Goal: Task Accomplishment & Management: Complete application form

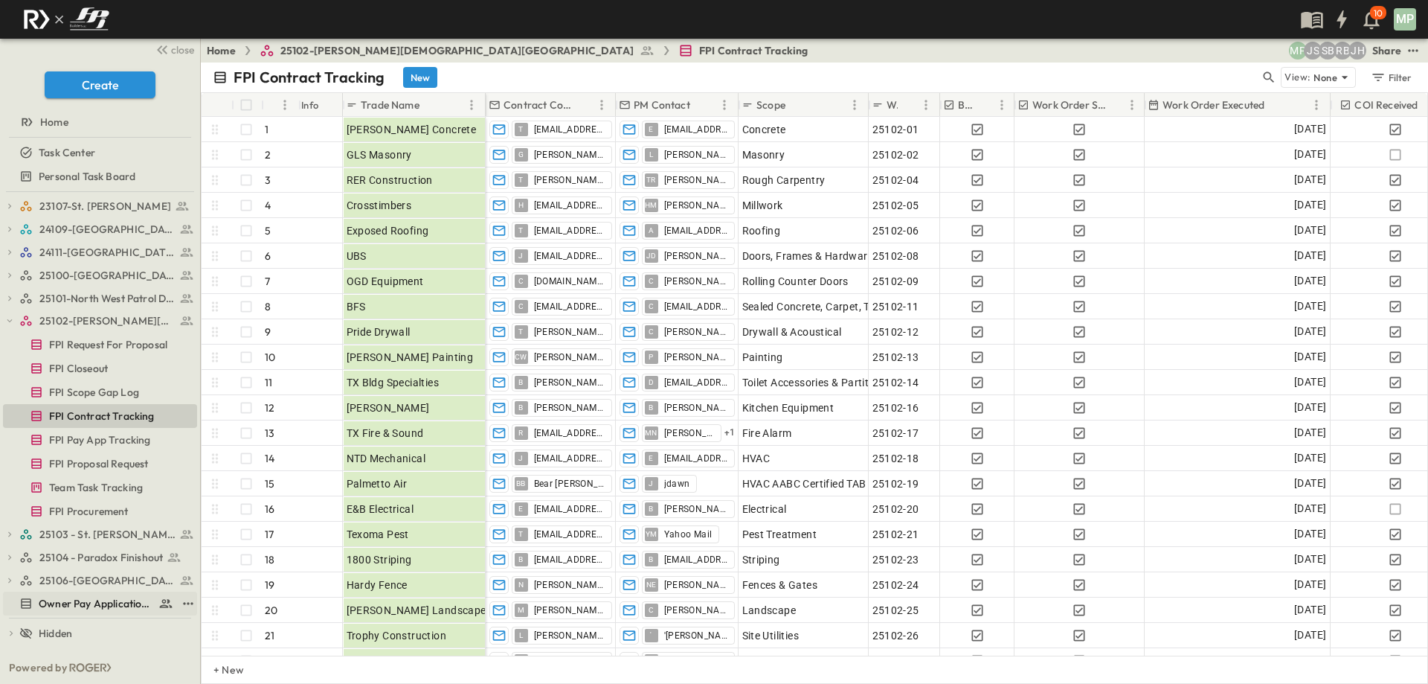
click at [75, 598] on span "Owner Pay Application Tracking" at bounding box center [96, 603] width 114 height 15
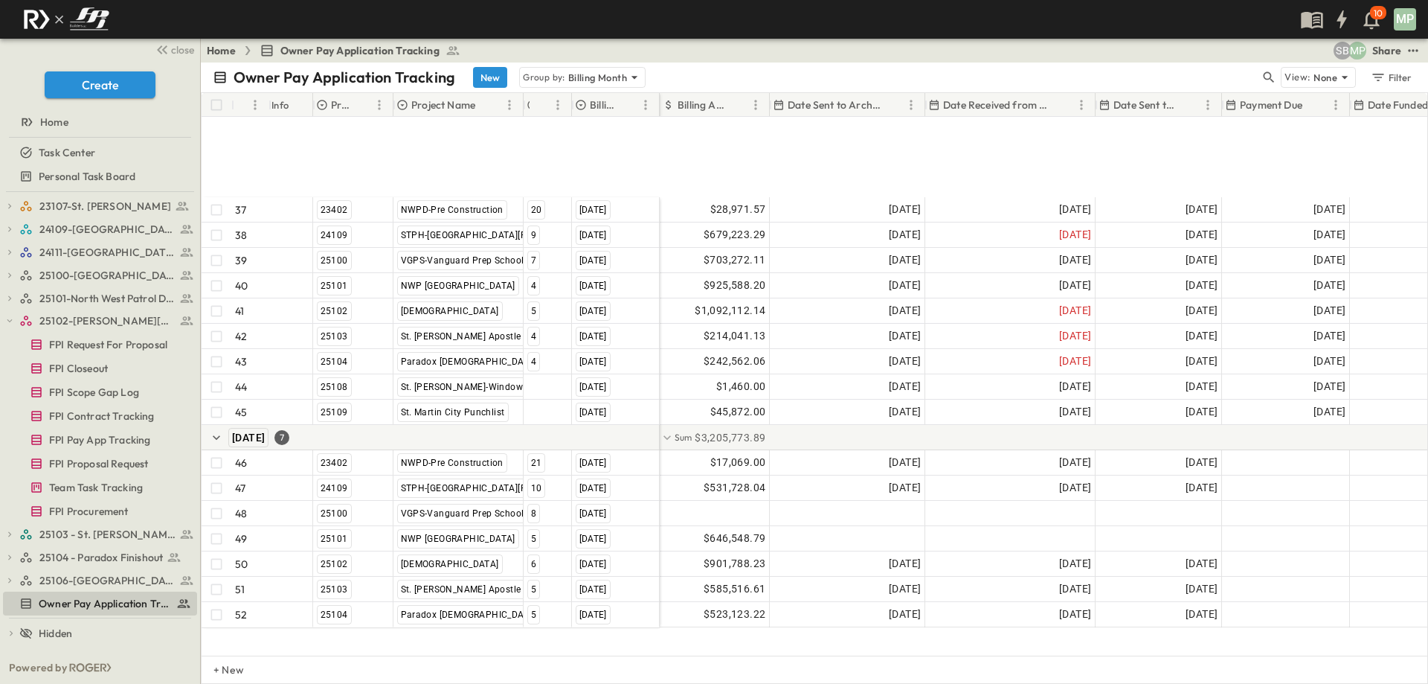
scroll to position [1088, 0]
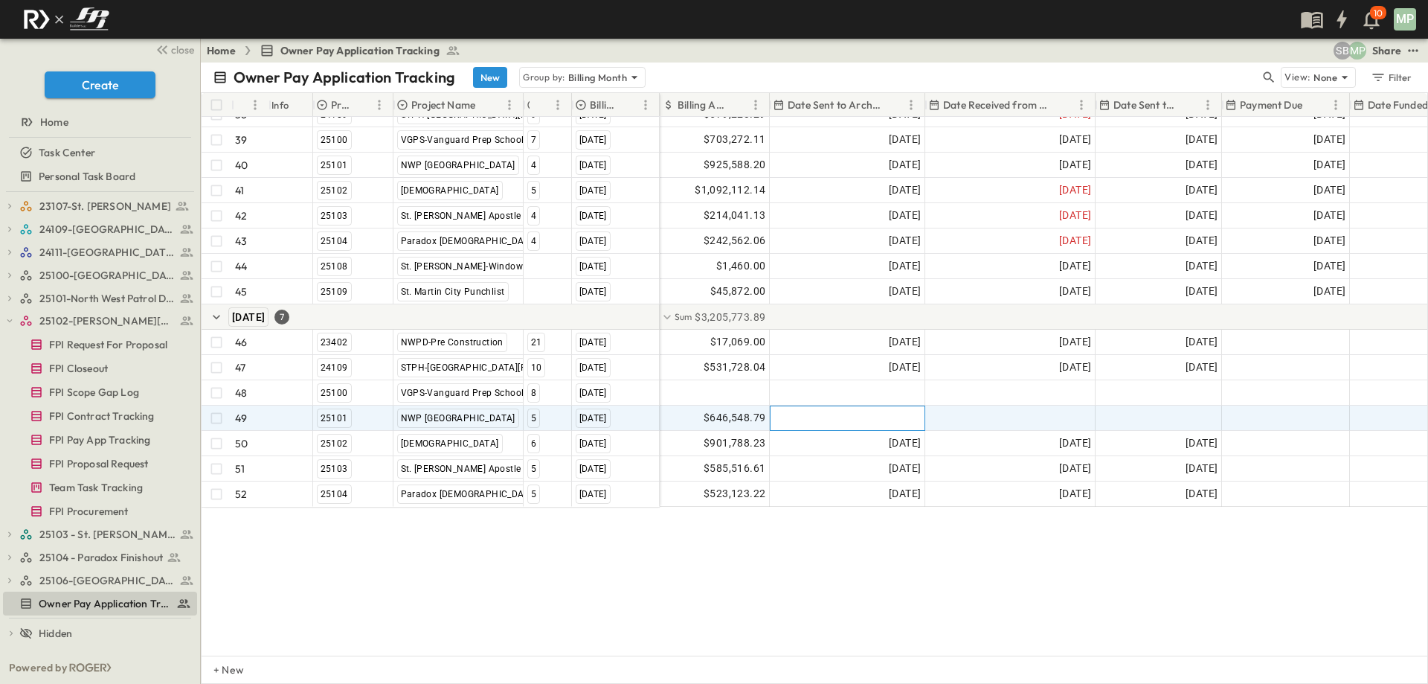
click at [795, 407] on div at bounding box center [848, 418] width 154 height 24
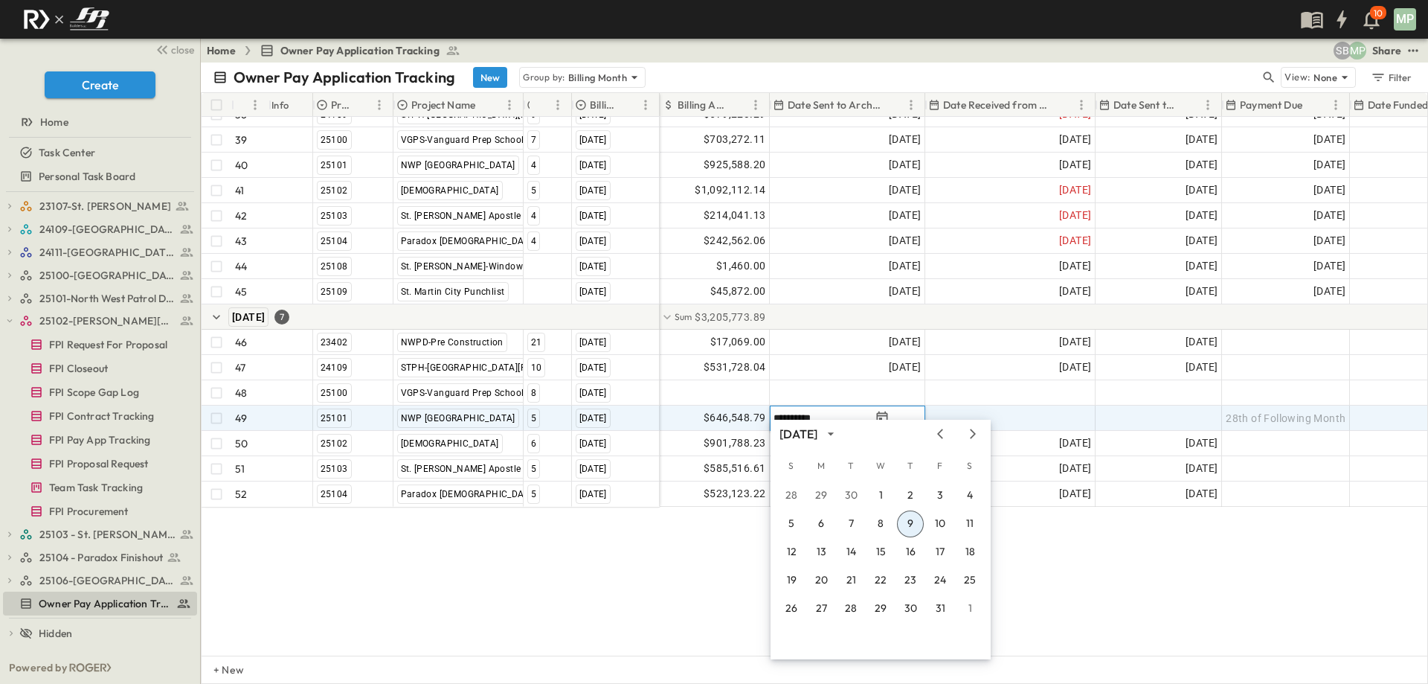
type input "**********"
click at [909, 524] on button "9" at bounding box center [910, 523] width 27 height 27
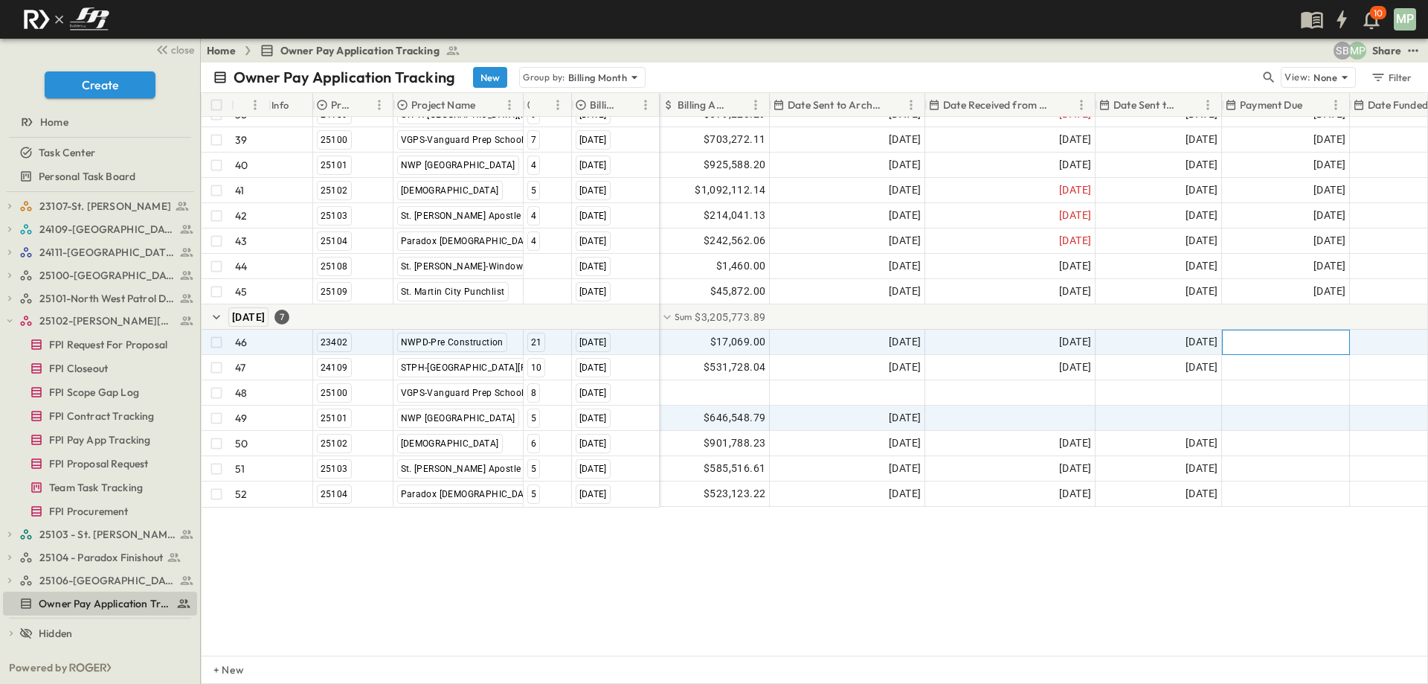
click at [1294, 336] on span "28th of Following Month" at bounding box center [1286, 342] width 120 height 15
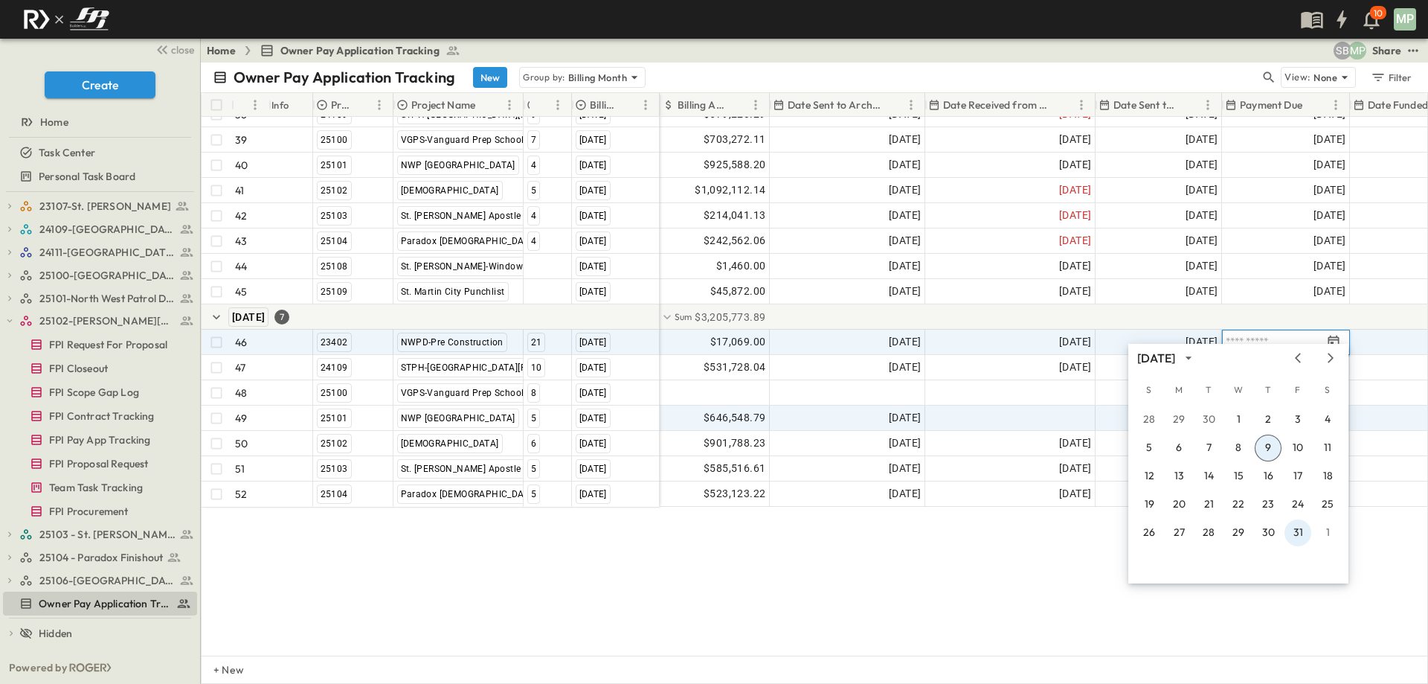
click at [1303, 533] on button "31" at bounding box center [1298, 532] width 27 height 27
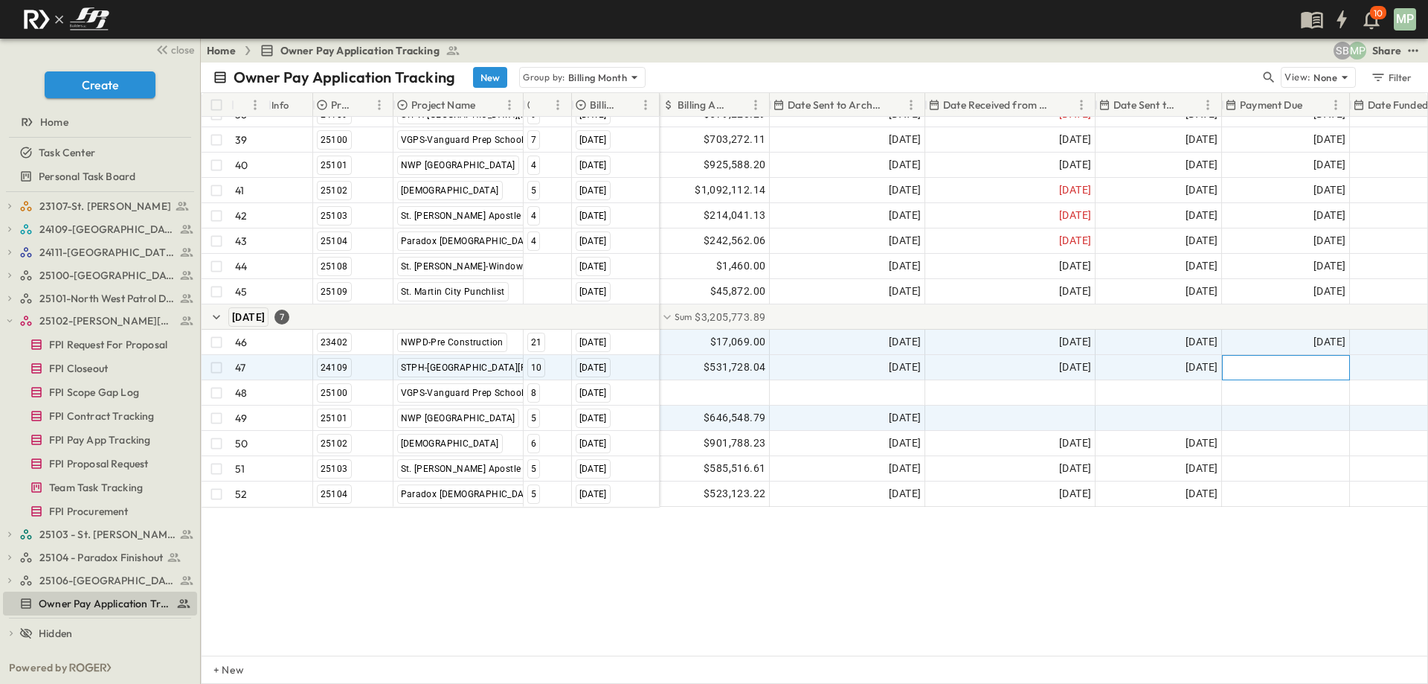
click at [1315, 361] on span "28th of Following Month" at bounding box center [1286, 367] width 120 height 15
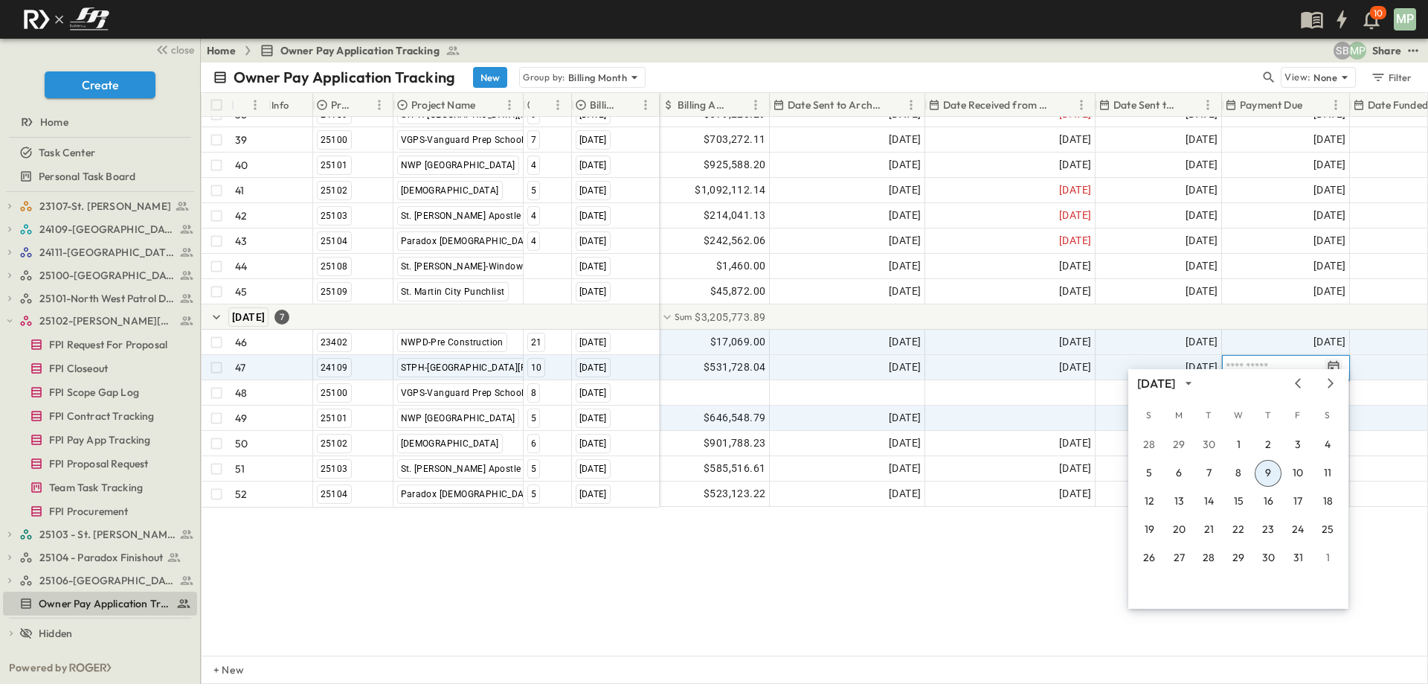
click at [1332, 360] on icon "Tracking Date Menu" at bounding box center [1334, 366] width 11 height 13
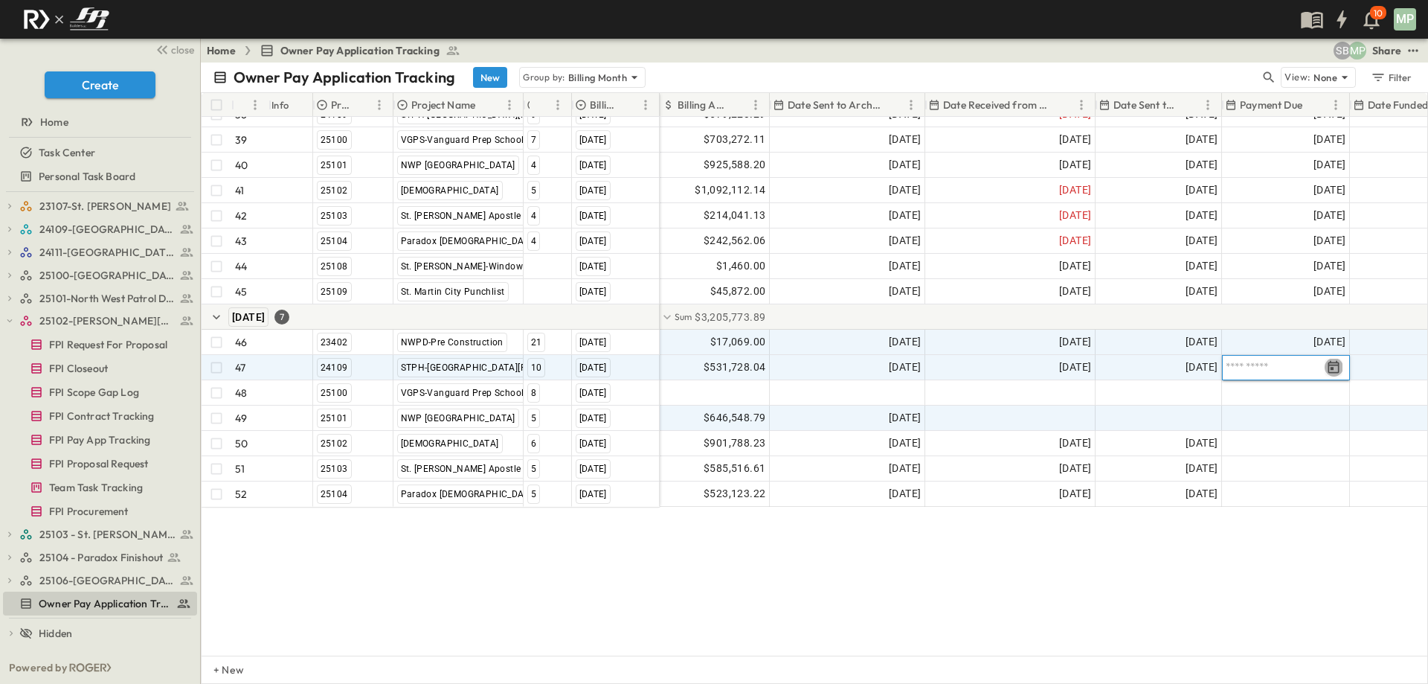
click at [1332, 360] on icon "Tracking Date Menu" at bounding box center [1334, 366] width 11 height 13
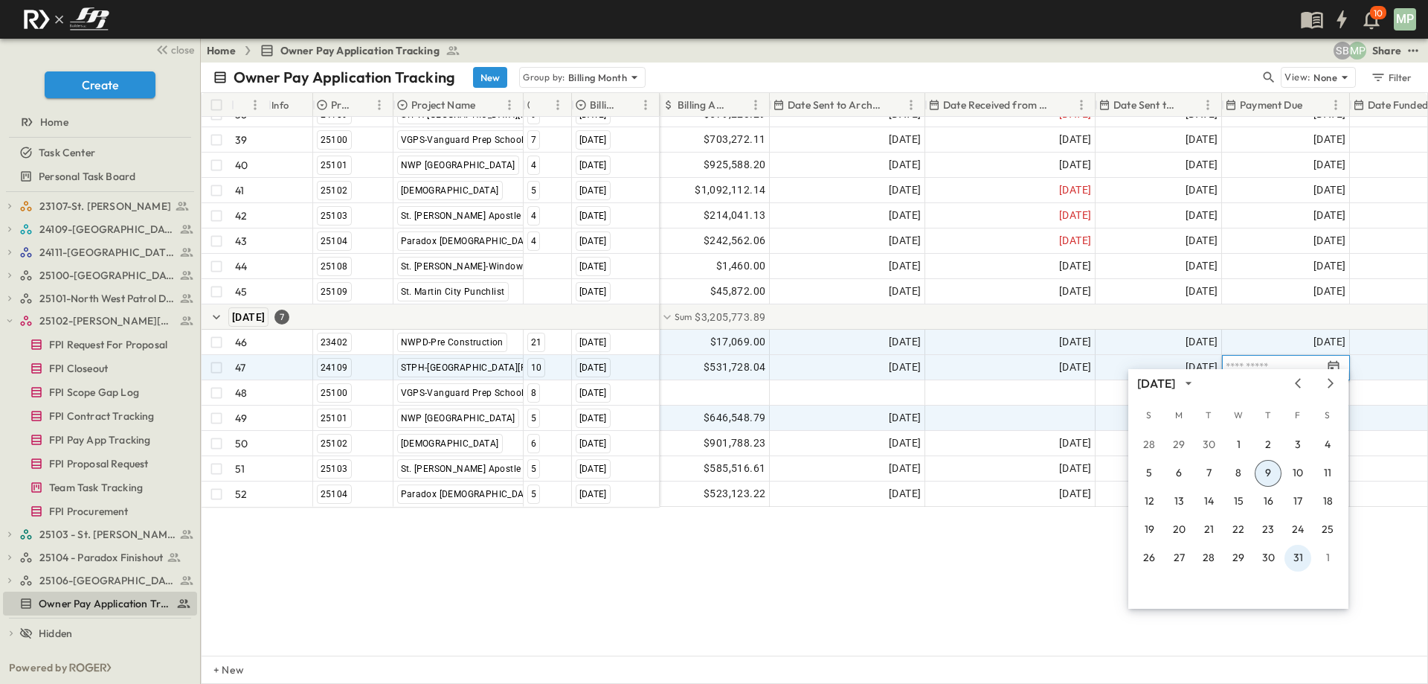
click at [1293, 558] on button "31" at bounding box center [1298, 558] width 27 height 27
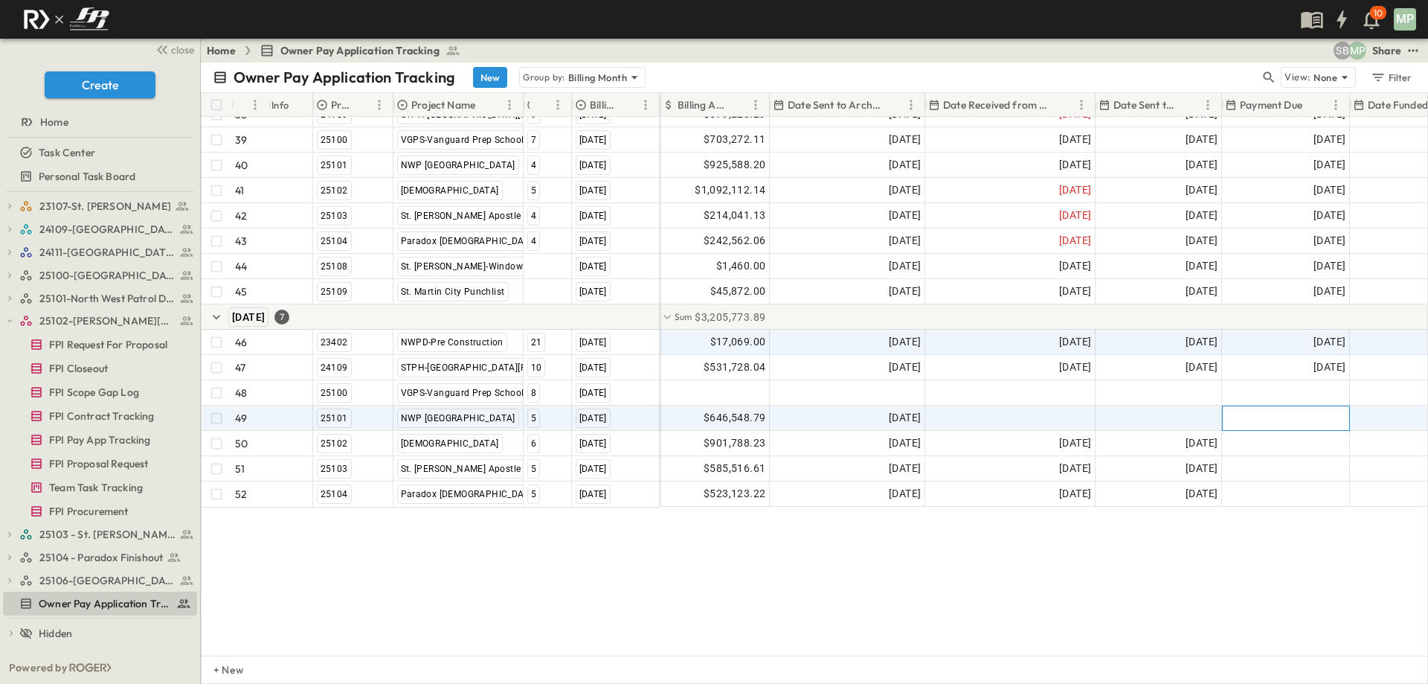
click at [1308, 411] on span "28th of Following Month" at bounding box center [1286, 418] width 120 height 15
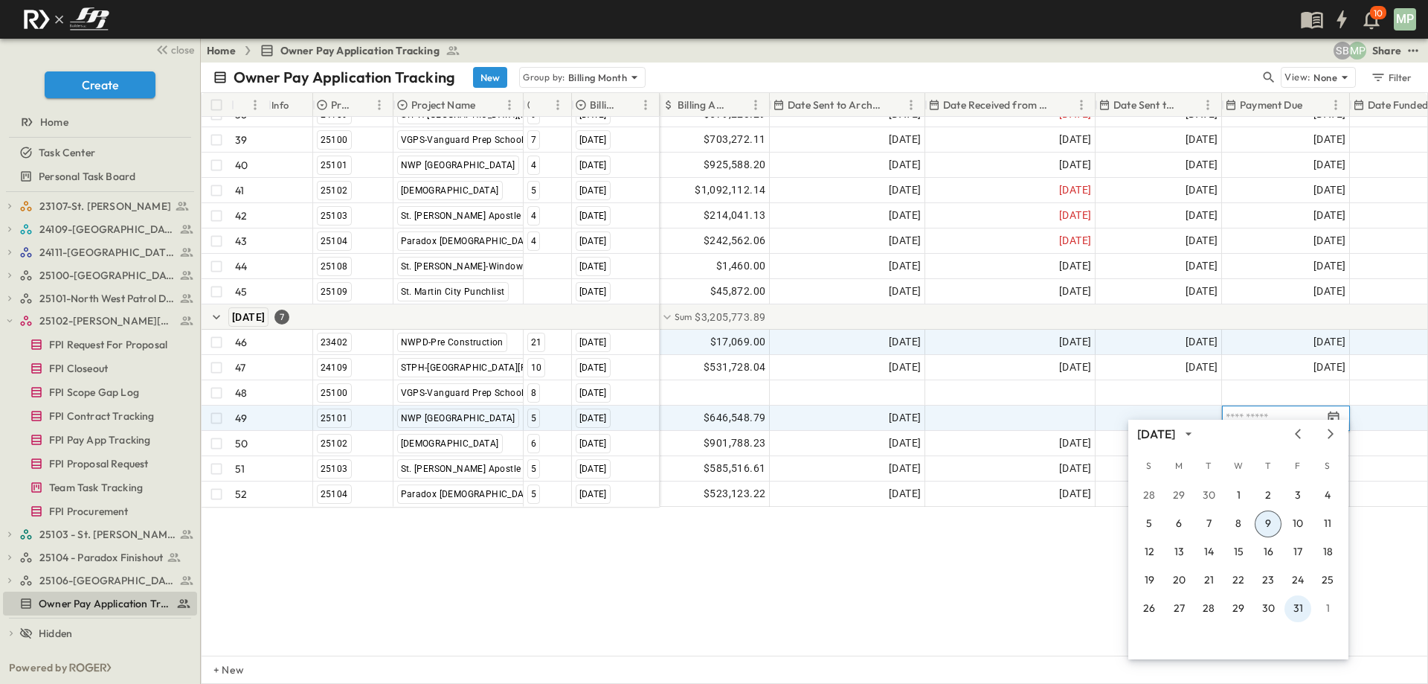
click at [1297, 603] on button "31" at bounding box center [1298, 608] width 27 height 27
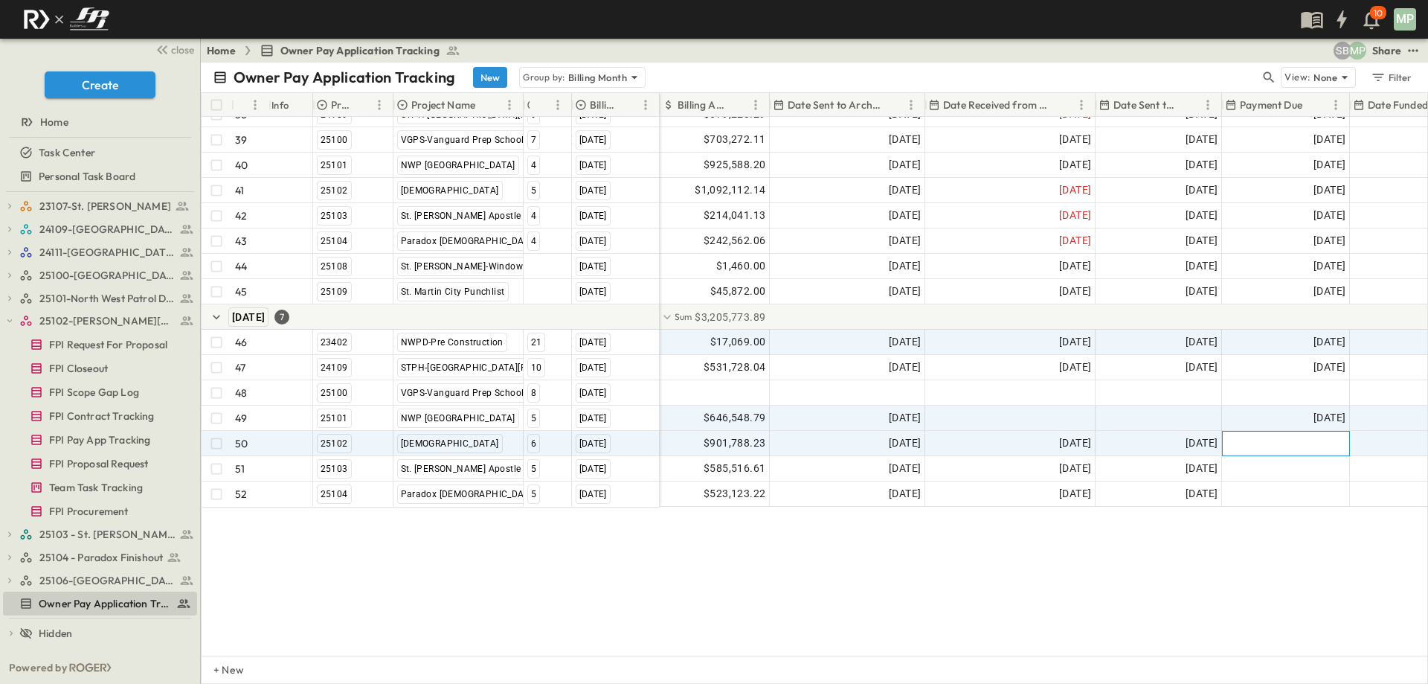
click at [1320, 436] on span "28th of Following Month" at bounding box center [1286, 443] width 120 height 15
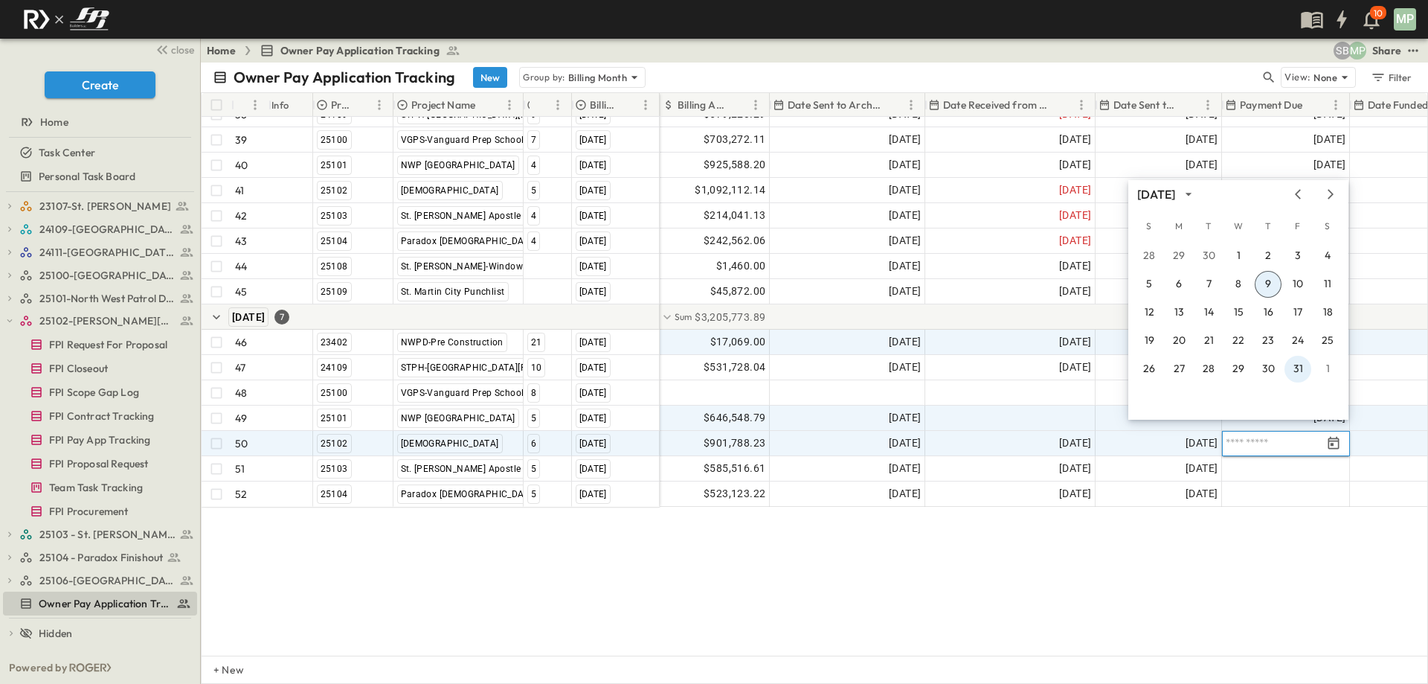
click at [1300, 370] on button "31" at bounding box center [1298, 369] width 27 height 27
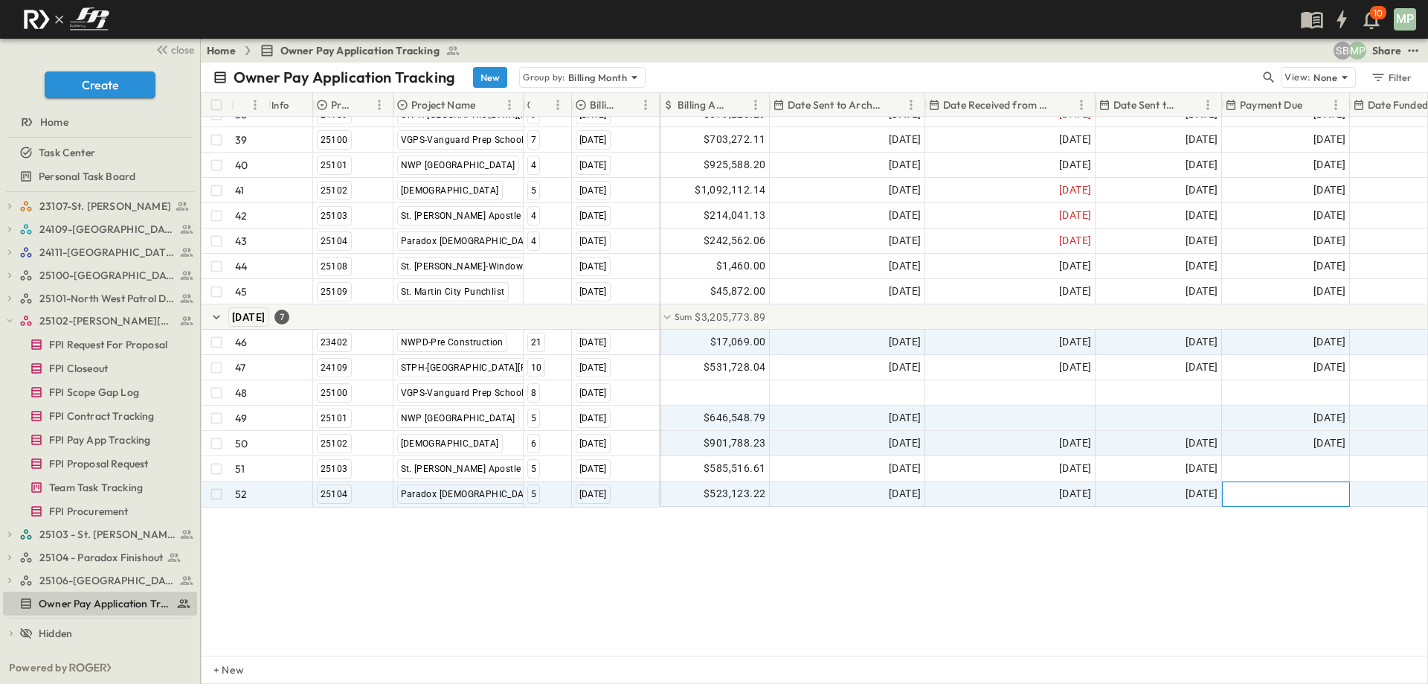
click at [1319, 487] on span "28th of Following Month" at bounding box center [1286, 494] width 120 height 15
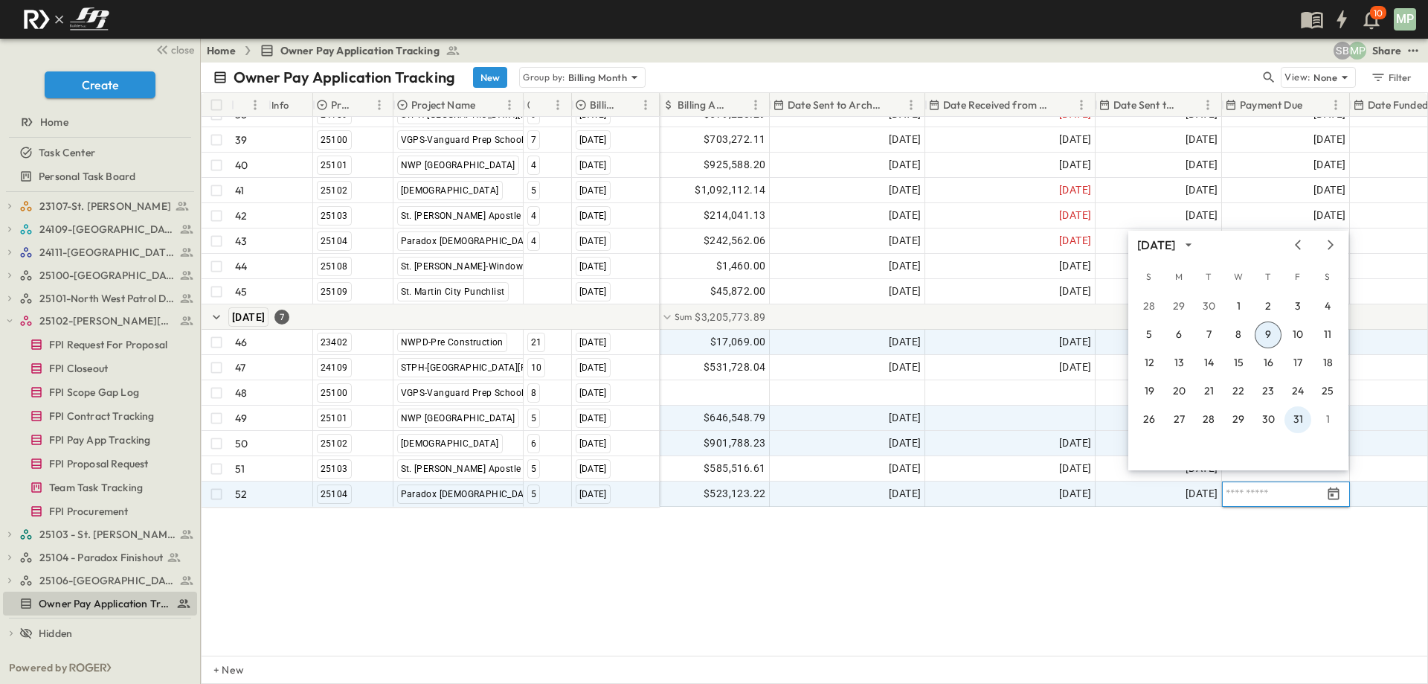
click at [1300, 421] on button "31" at bounding box center [1298, 419] width 27 height 27
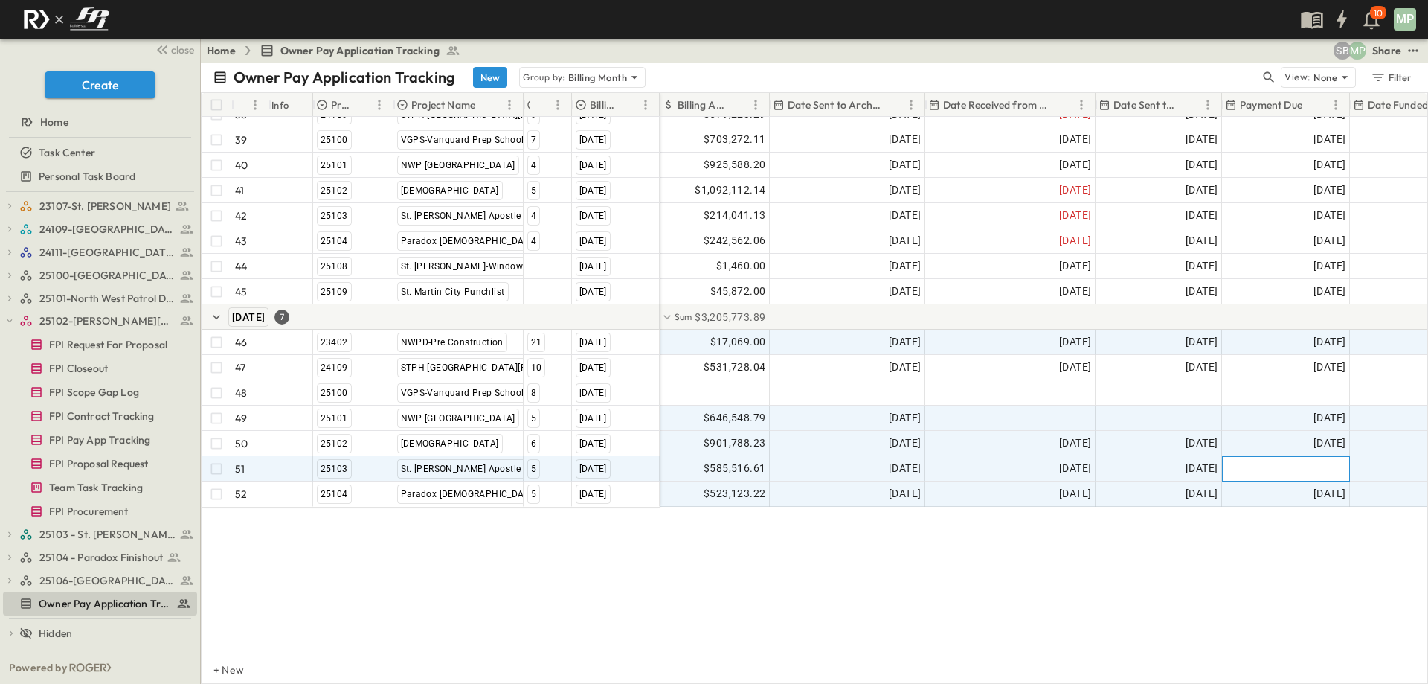
click at [1335, 461] on span "28th of Following Month" at bounding box center [1286, 468] width 120 height 15
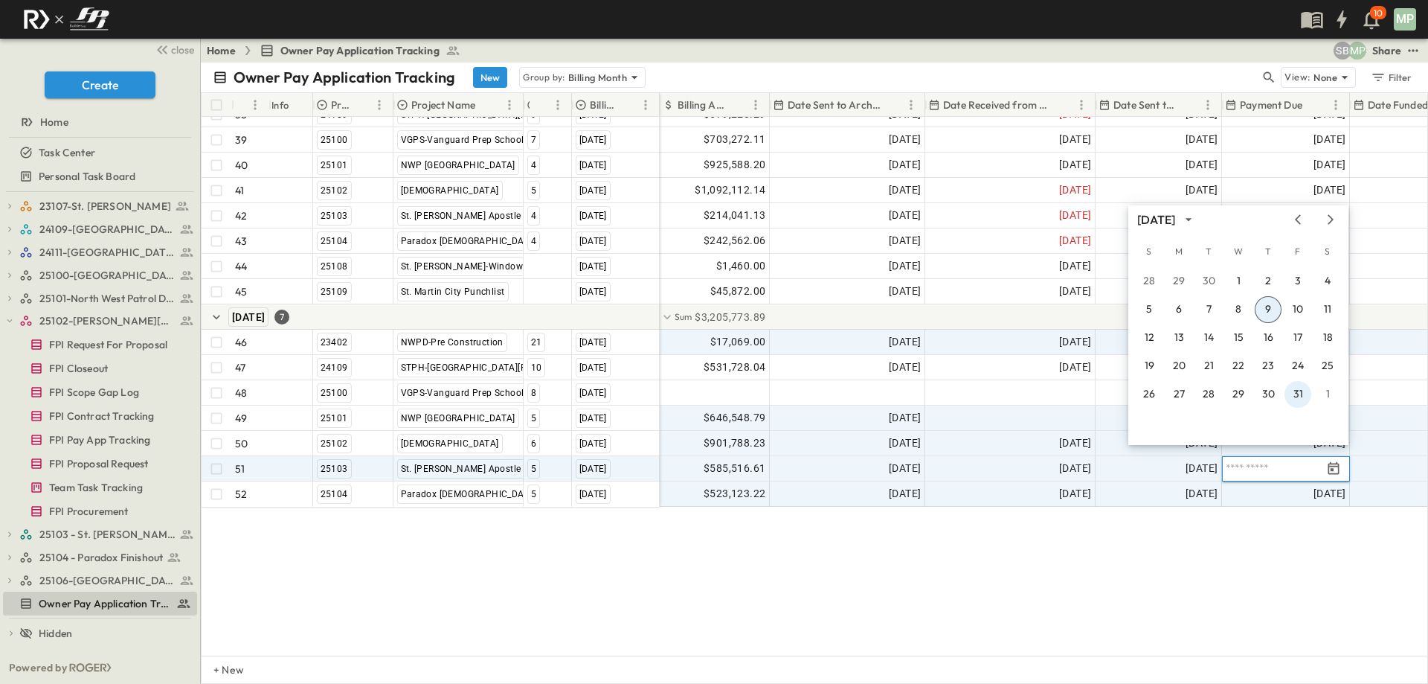
click at [1301, 400] on button "31" at bounding box center [1298, 394] width 27 height 27
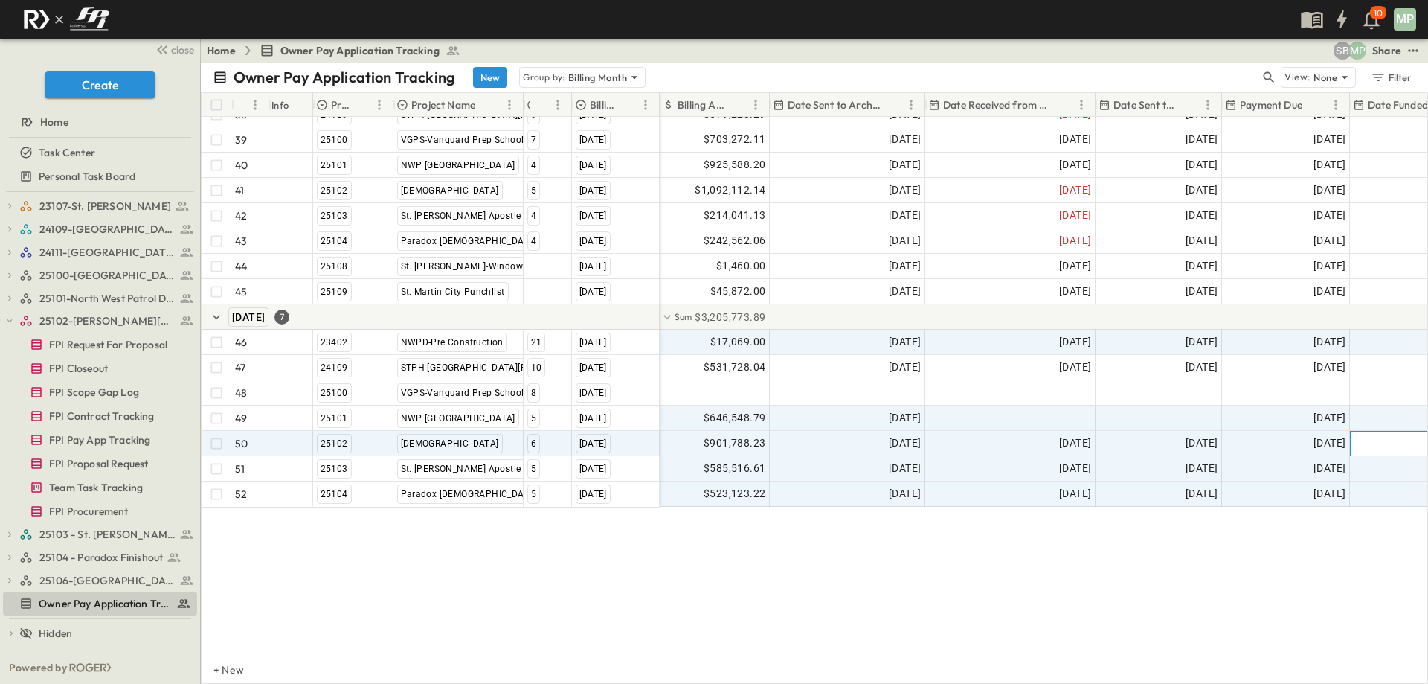
click at [1379, 431] on div at bounding box center [1415, 443] width 129 height 24
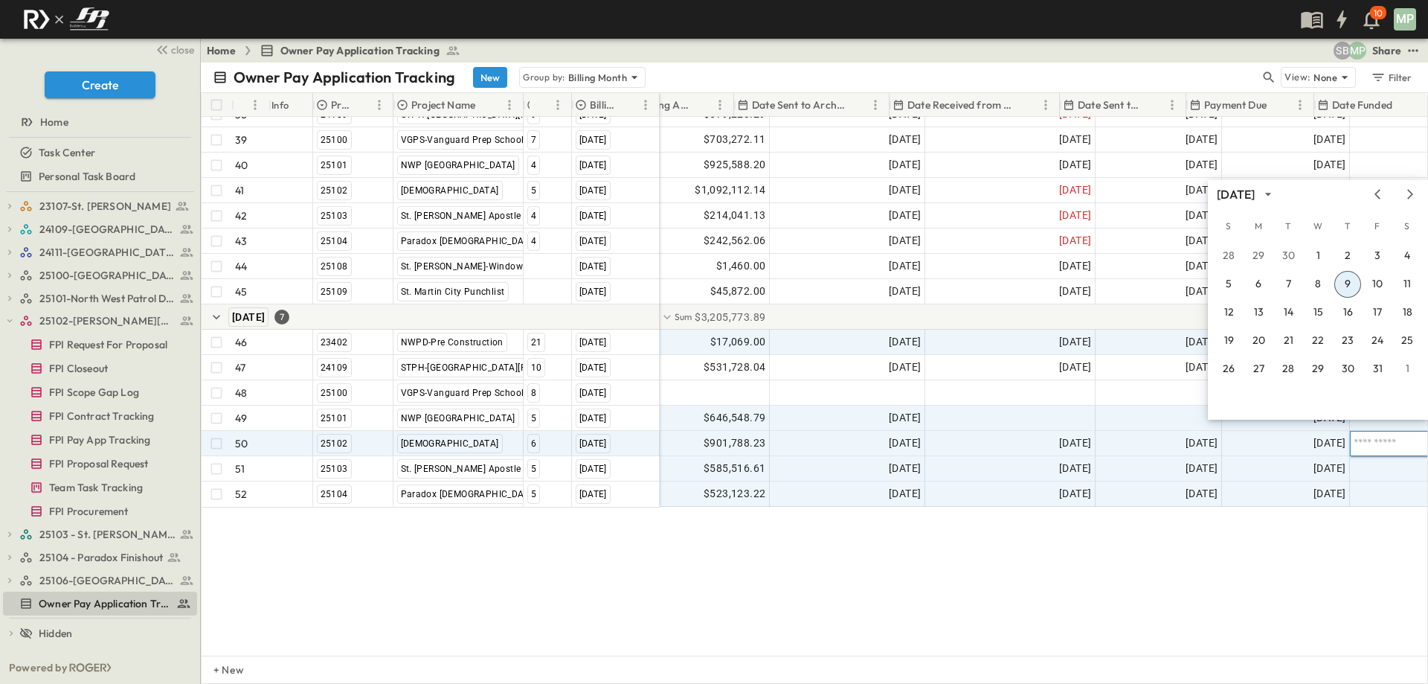
scroll to position [1088, 36]
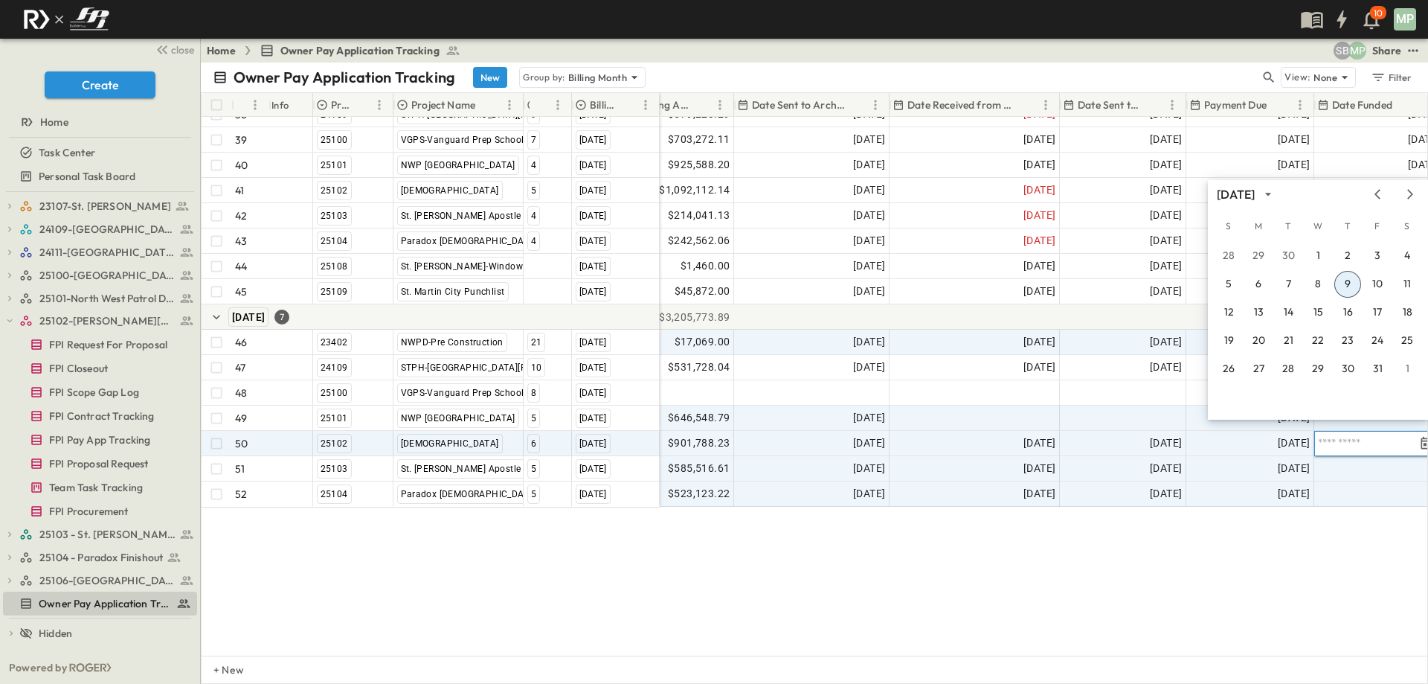
click at [1355, 285] on button "9" at bounding box center [1348, 284] width 27 height 27
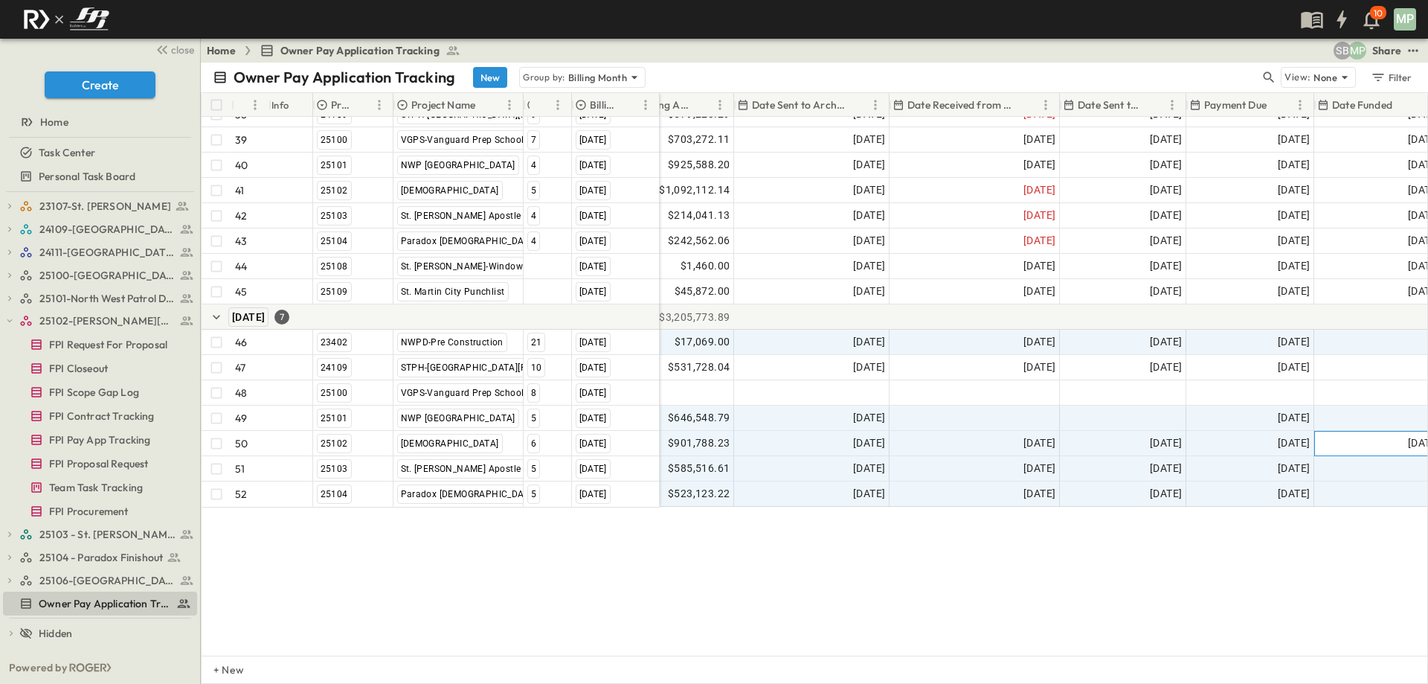
scroll to position [1088, 0]
